Goal: Register for event/course

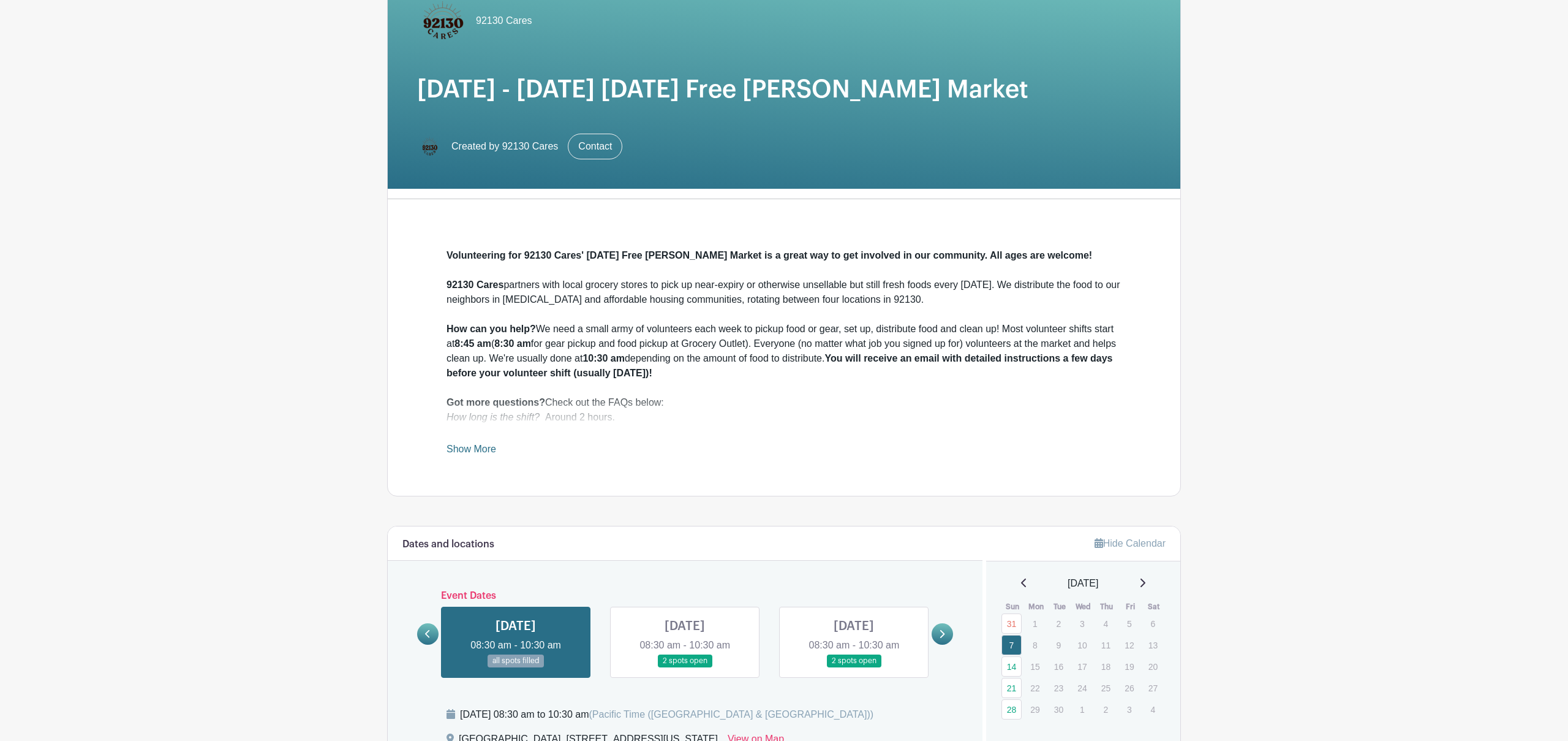
scroll to position [559, 0]
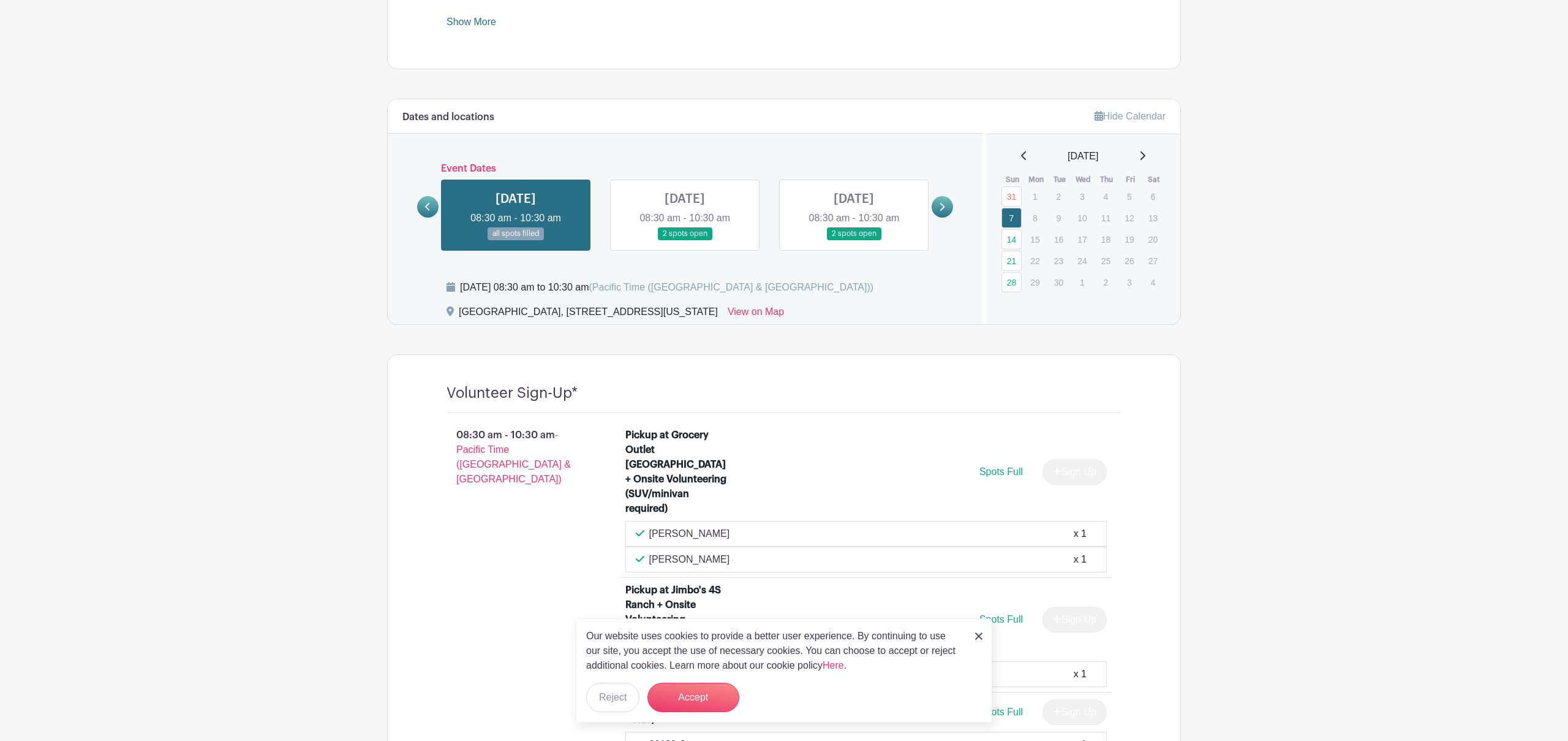
click at [1146, 157] on icon at bounding box center [1143, 156] width 5 height 9
click at [1150, 154] on div "[DATE]" at bounding box center [1083, 157] width 165 height 15
click at [1146, 156] on icon at bounding box center [1142, 155] width 6 height 10
click at [1014, 238] on link "9" at bounding box center [1011, 239] width 20 height 20
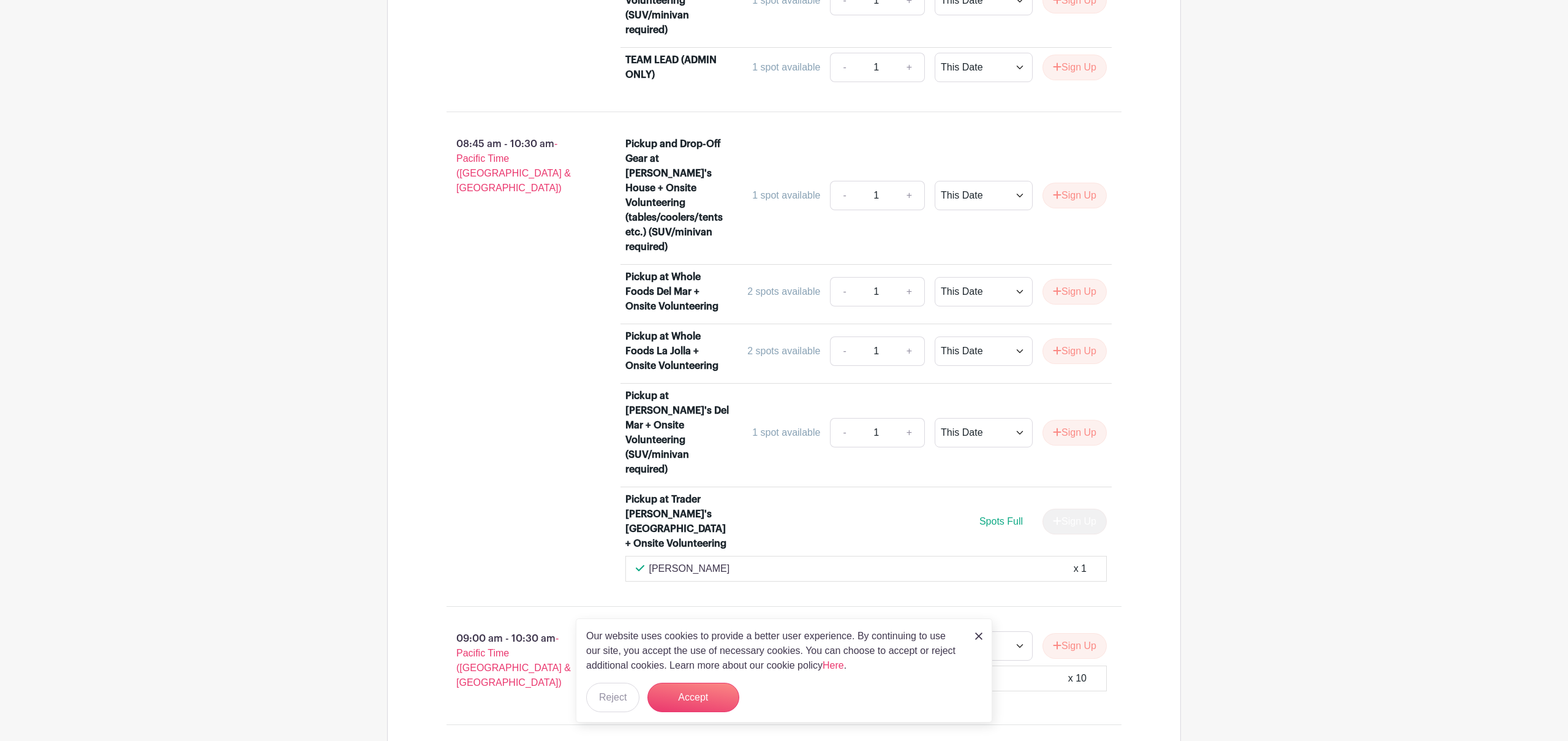
scroll to position [1164, 0]
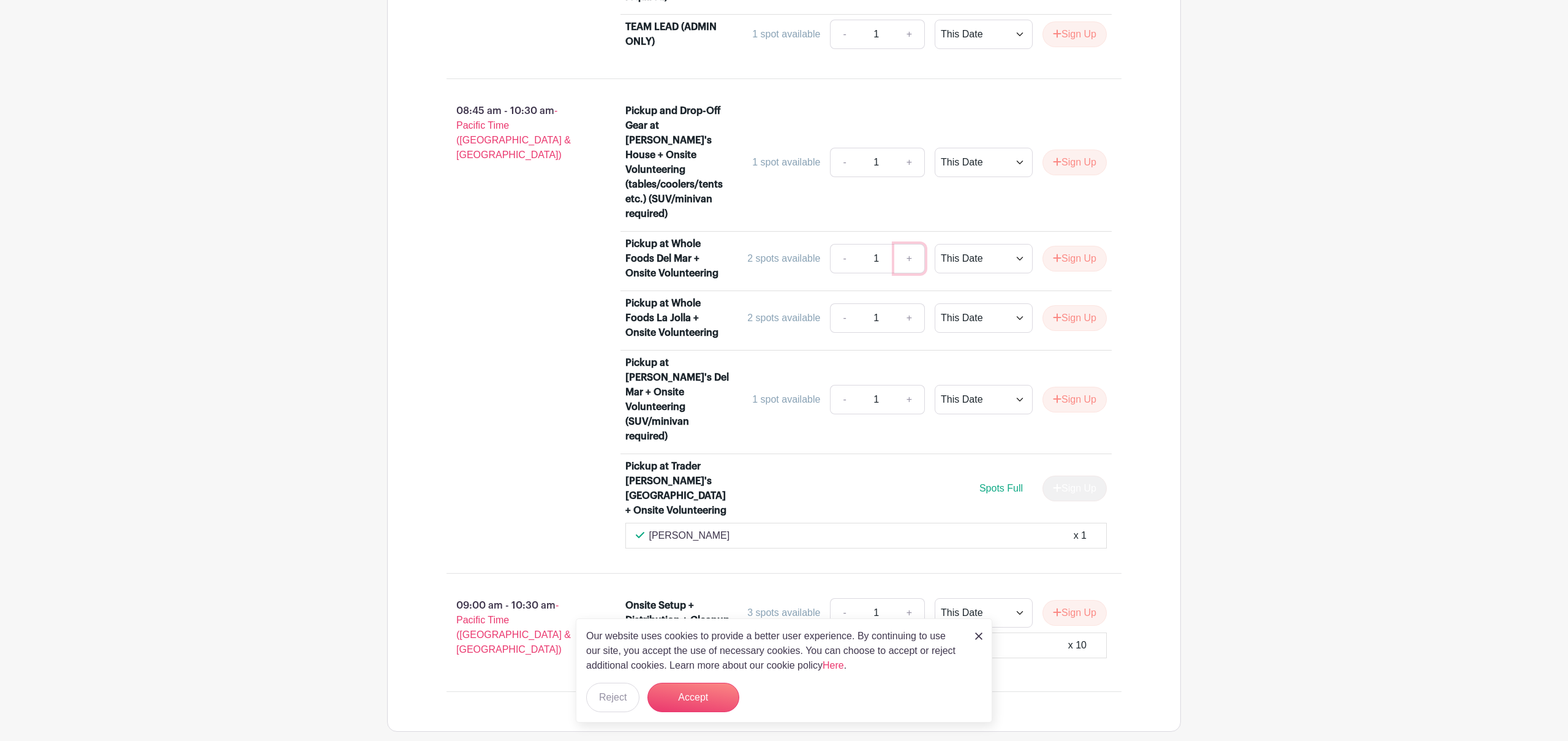
click at [910, 244] on link "+" at bounding box center [909, 259] width 30 height 30
type input "2"
